Goal: Information Seeking & Learning: Find specific fact

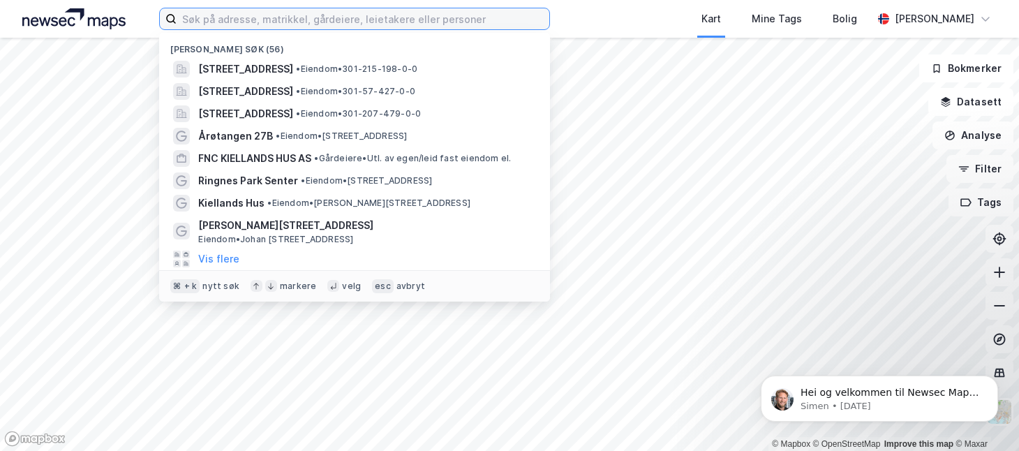
click at [291, 20] on input at bounding box center [363, 18] width 373 height 21
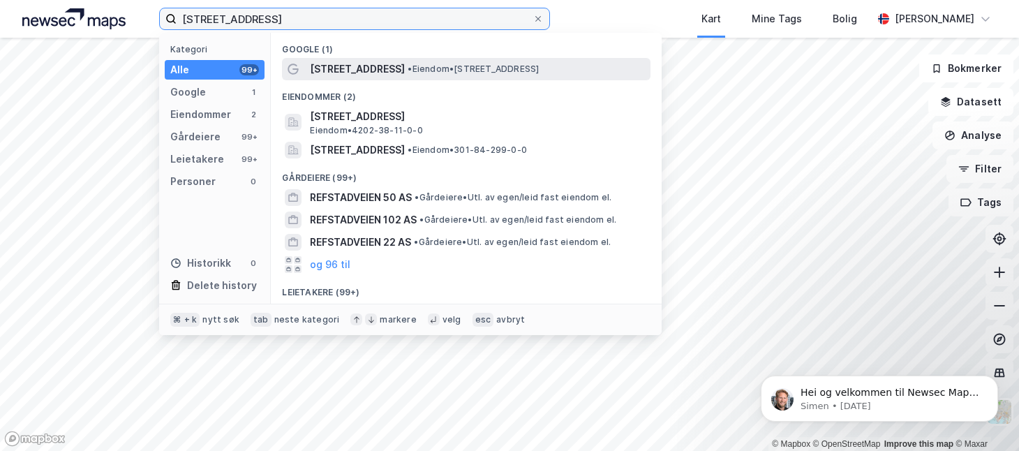
type input "[STREET_ADDRESS]"
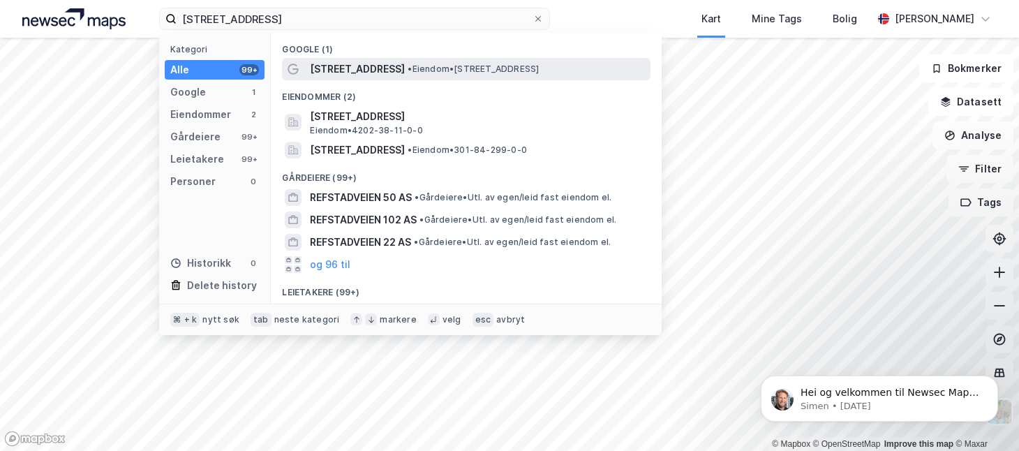
click at [348, 72] on span "[STREET_ADDRESS]" at bounding box center [357, 69] width 95 height 17
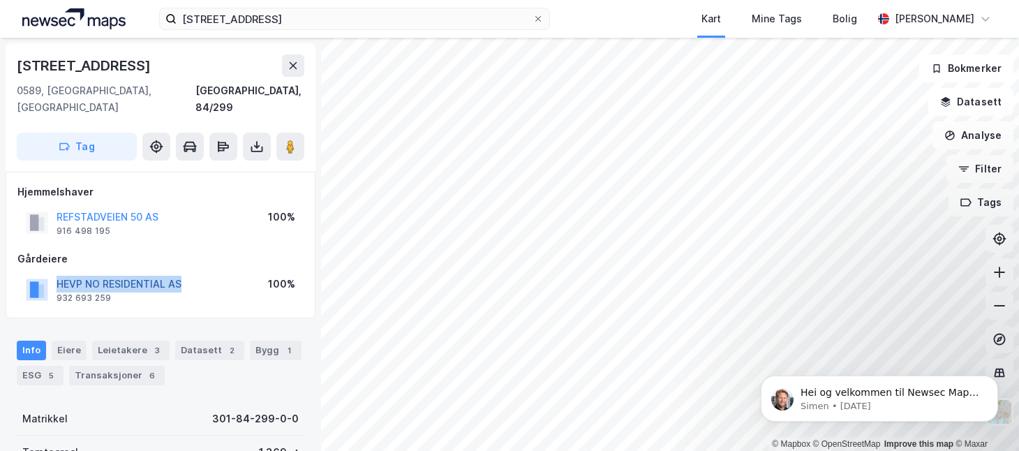
drag, startPoint x: 192, startPoint y: 268, endPoint x: 59, endPoint y: 268, distance: 132.7
click at [59, 273] on div "HEVP NO RESIDENTIAL AS 932 693 259 100%" at bounding box center [160, 290] width 286 height 34
copy button "HEVP NO RESIDENTIAL AS"
click at [0, 0] on button "HEVP NO RESIDENTIAL AS" at bounding box center [0, 0] width 0 height 0
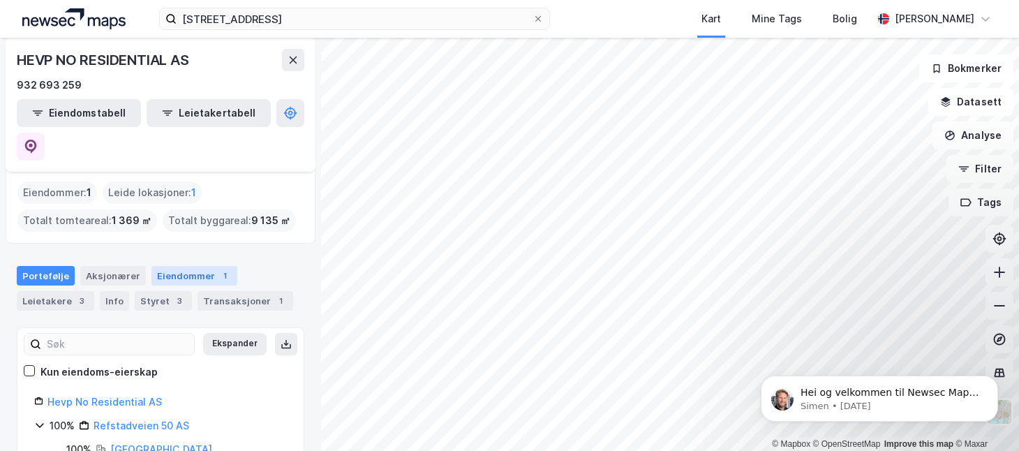
scroll to position [60, 0]
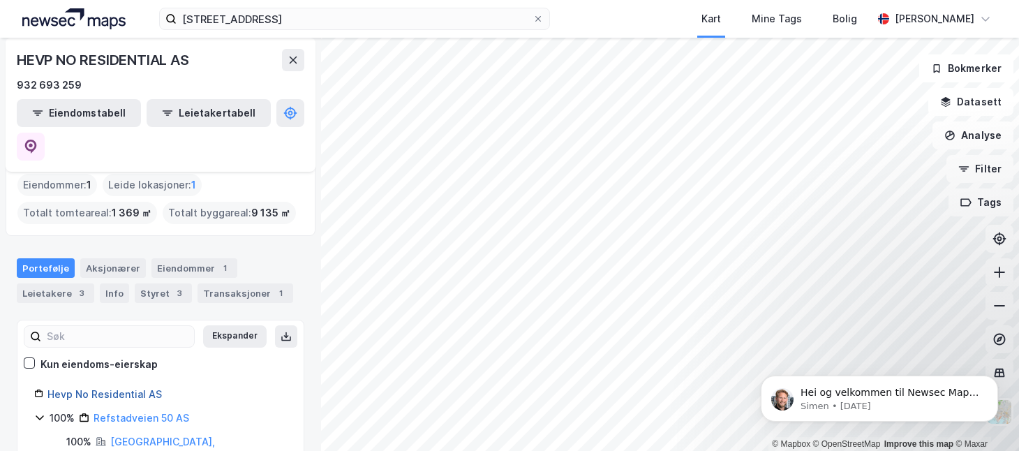
click at [101, 388] on link "Hevp No Residential AS" at bounding box center [104, 394] width 115 height 12
